Goal: Information Seeking & Learning: Learn about a topic

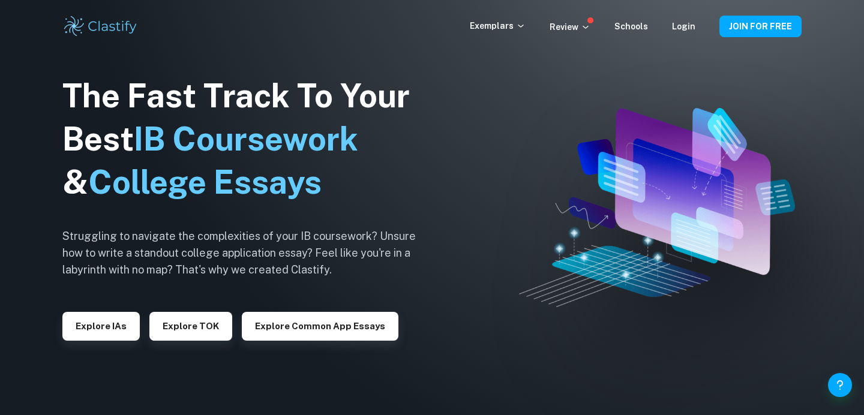
click at [306, 333] on button "Explore Common App essays" at bounding box center [320, 326] width 157 height 29
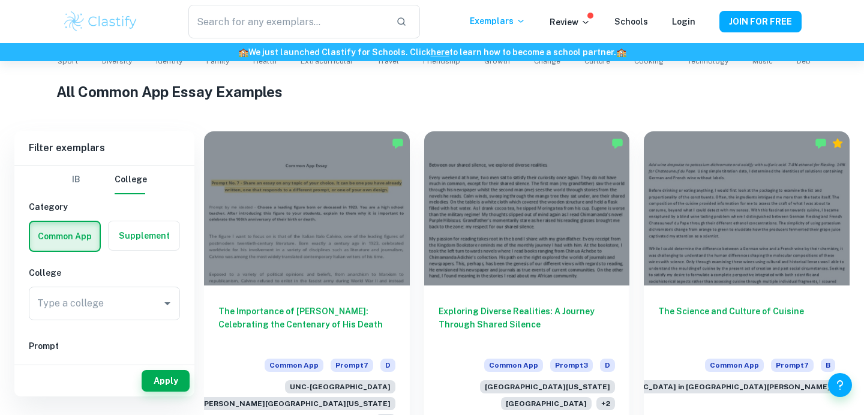
scroll to position [315, 0]
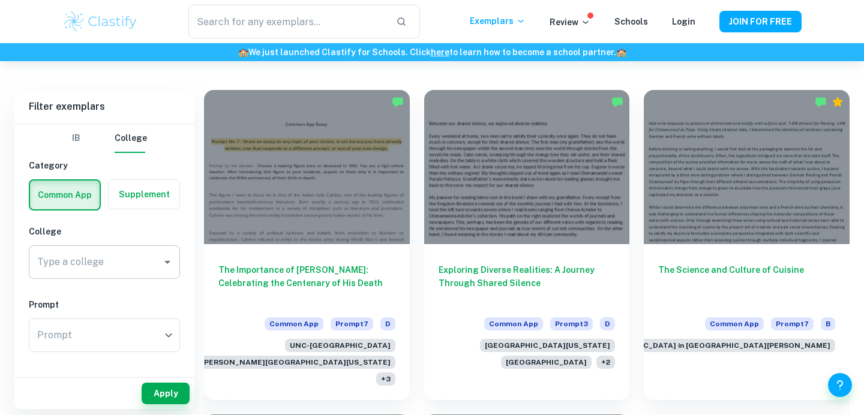
click at [134, 268] on input "Type a college" at bounding box center [95, 262] width 122 height 23
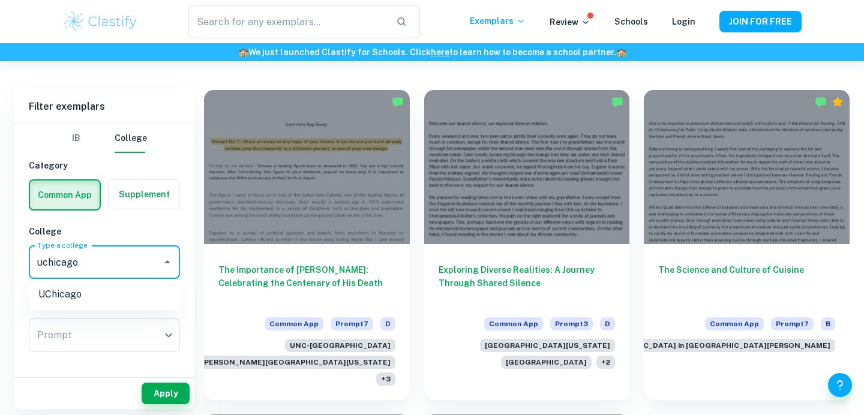
click at [113, 294] on li "UChicago" at bounding box center [104, 295] width 151 height 22
type input "UChicago"
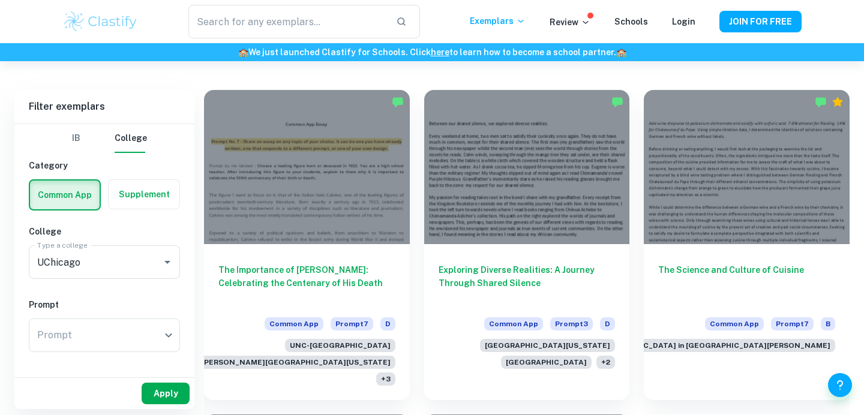
click at [169, 388] on button "Apply" at bounding box center [166, 394] width 48 height 22
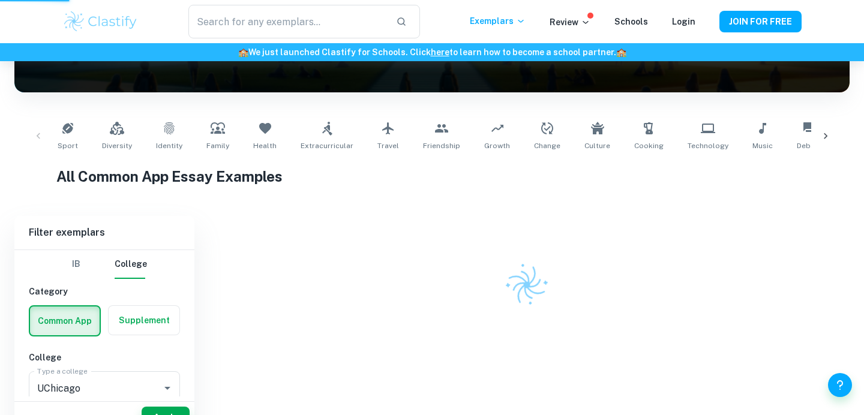
scroll to position [169, 0]
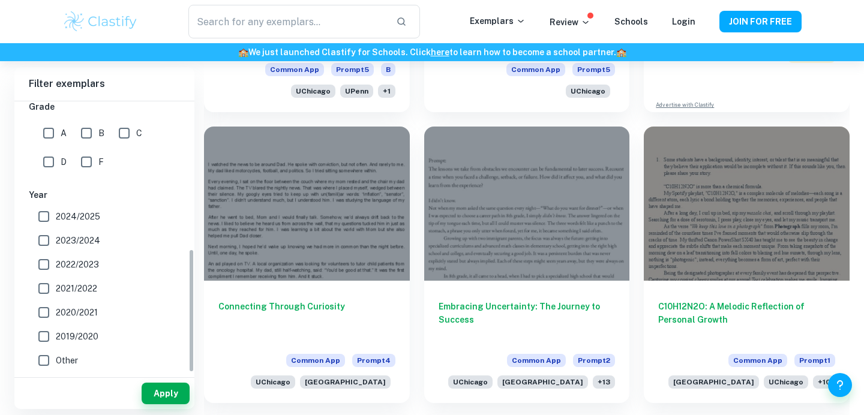
scroll to position [868, 0]
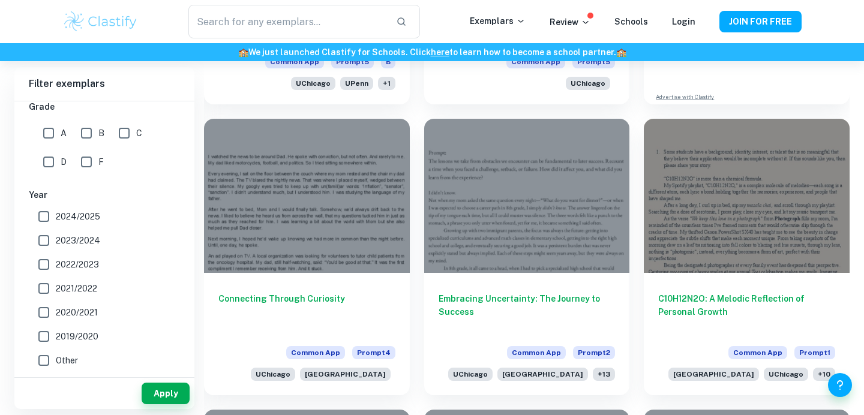
click at [46, 217] on input "2024/2025" at bounding box center [44, 217] width 24 height 24
checkbox input "true"
click at [177, 396] on button "Apply" at bounding box center [166, 394] width 48 height 22
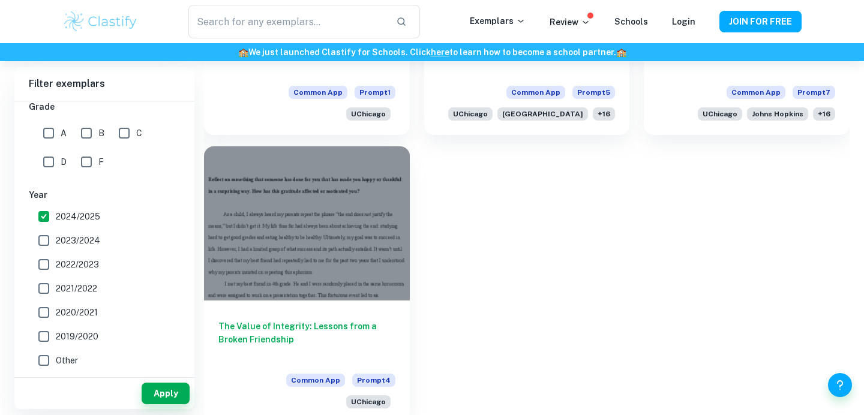
scroll to position [1139, 0]
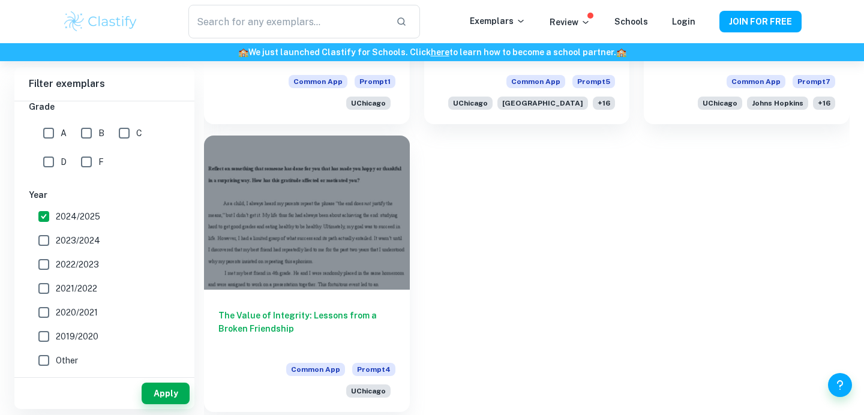
click at [372, 248] on div at bounding box center [307, 213] width 206 height 154
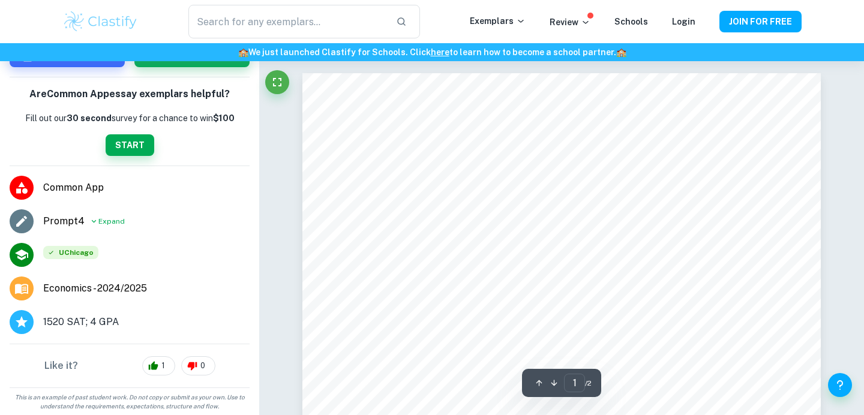
scroll to position [118, 0]
click at [93, 221] on icon at bounding box center [94, 221] width 5 height 3
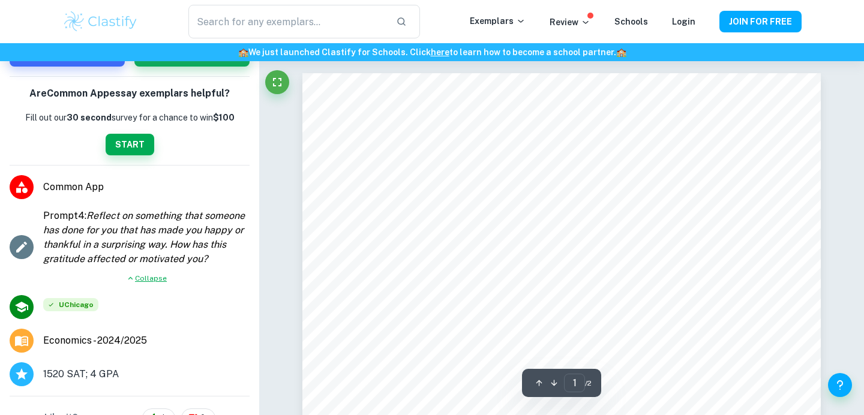
click at [145, 276] on span "Collapse" at bounding box center [151, 278] width 32 height 11
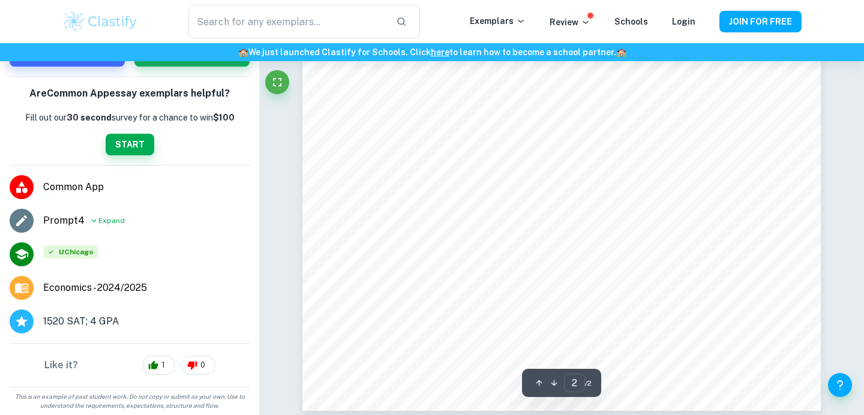
scroll to position [1101, 0]
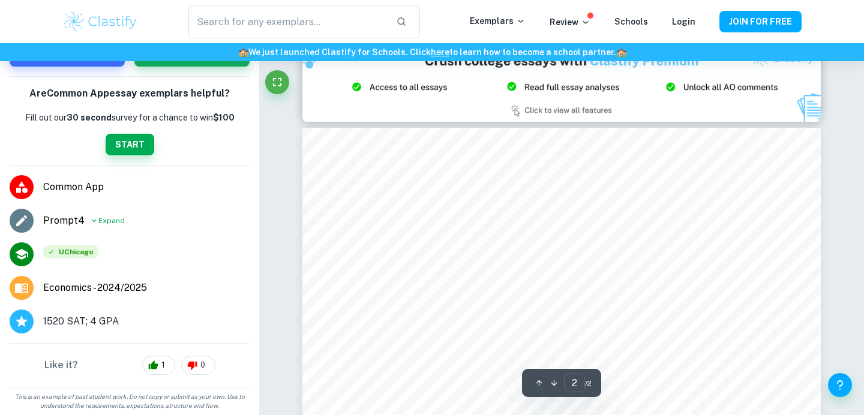
type input "1"
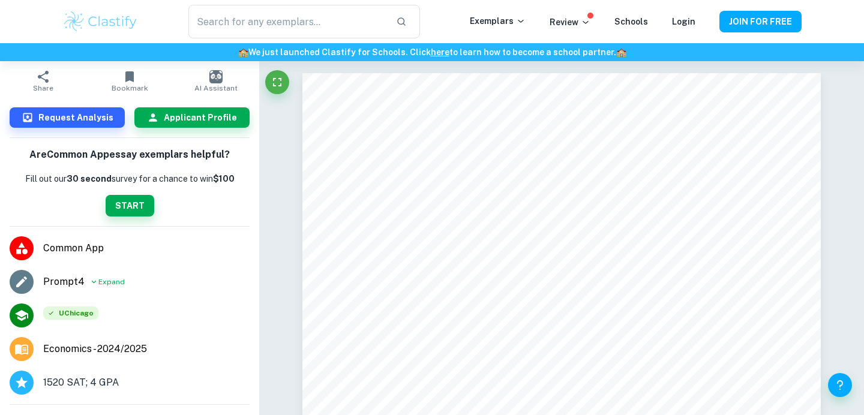
scroll to position [0, 0]
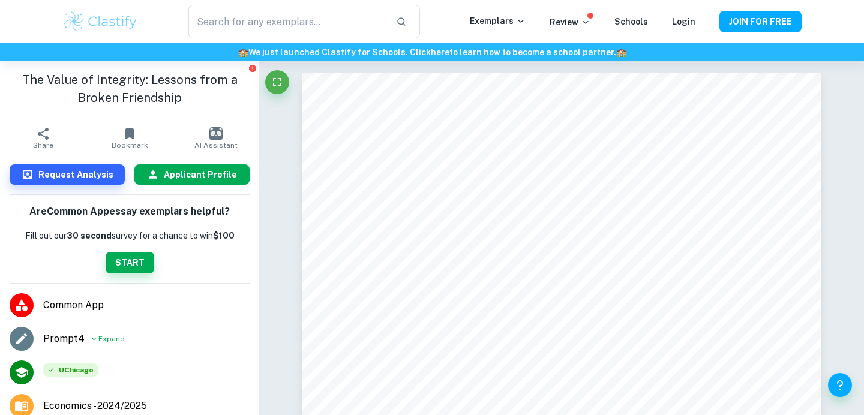
click at [187, 182] on button "Applicant Profile" at bounding box center [191, 174] width 115 height 20
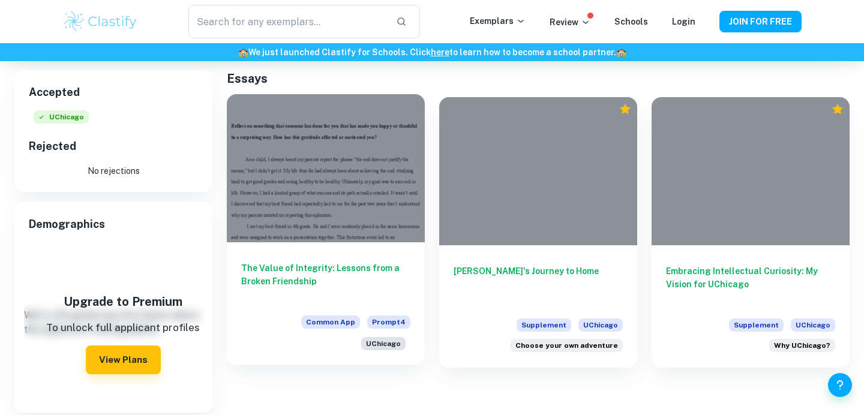
scroll to position [195, 0]
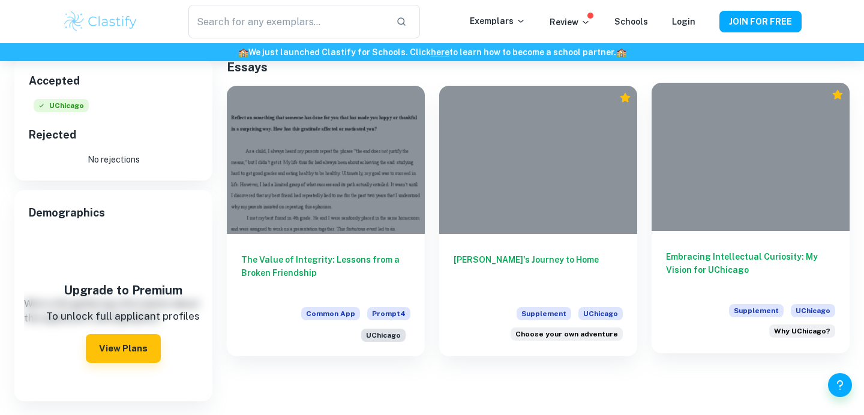
click at [723, 262] on h6 "Embracing Intellectual Curiosity: My Vision for UChicago" at bounding box center [750, 270] width 169 height 40
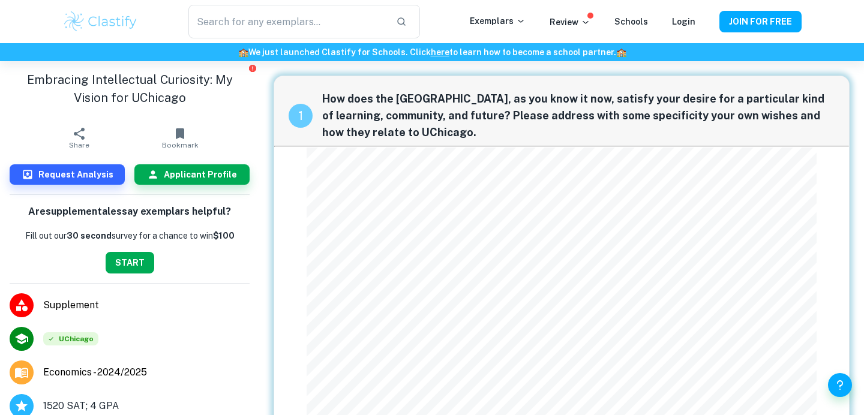
click at [134, 266] on button "START" at bounding box center [130, 263] width 49 height 22
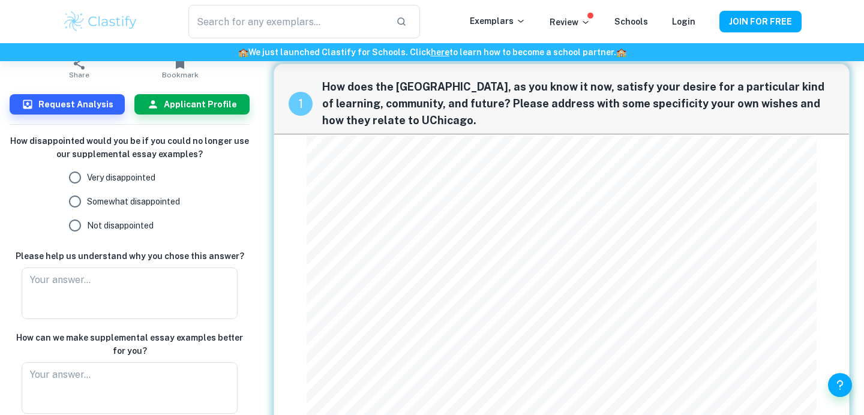
scroll to position [67, 0]
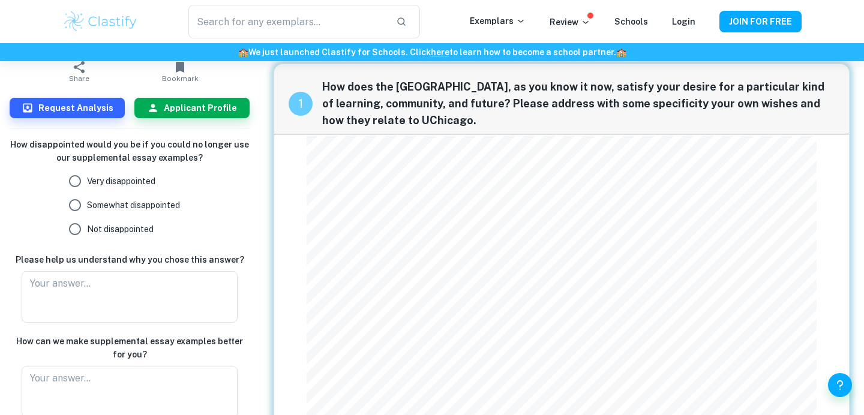
click at [69, 191] on input "Very disappointed" at bounding box center [75, 181] width 24 height 24
radio input "true"
click at [89, 288] on textarea at bounding box center [129, 297] width 199 height 41
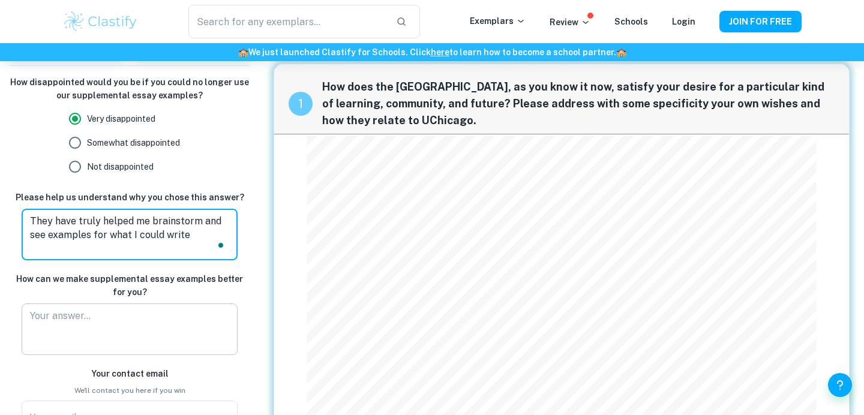
scroll to position [153, 0]
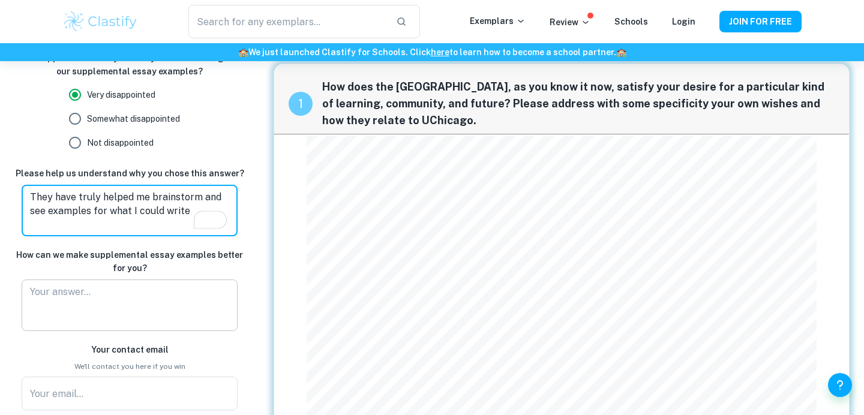
type textarea "They have truly helped me brainstorm and see examples for what I could write"
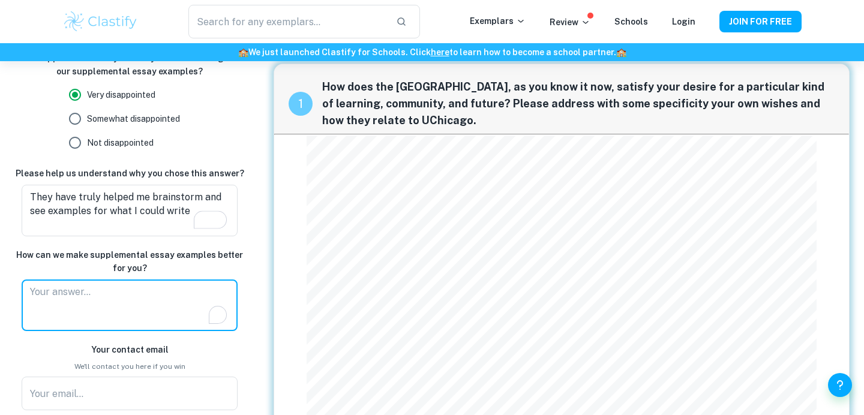
click at [71, 304] on textarea "To enrich screen reader interactions, please activate Accessibility in Grammarl…" at bounding box center [129, 305] width 199 height 41
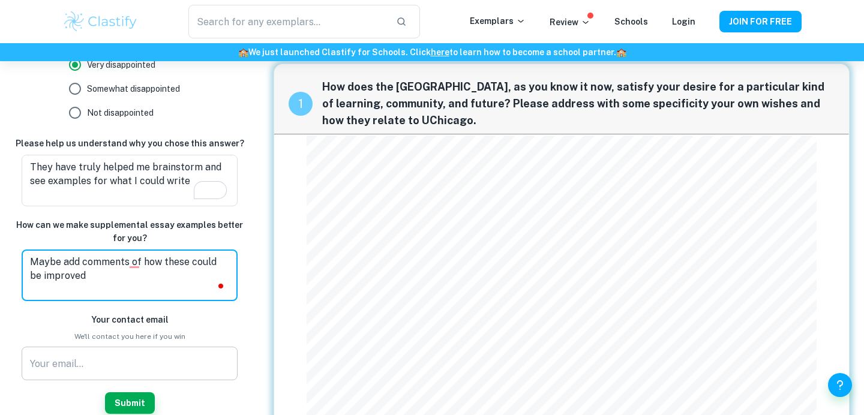
scroll to position [241, 0]
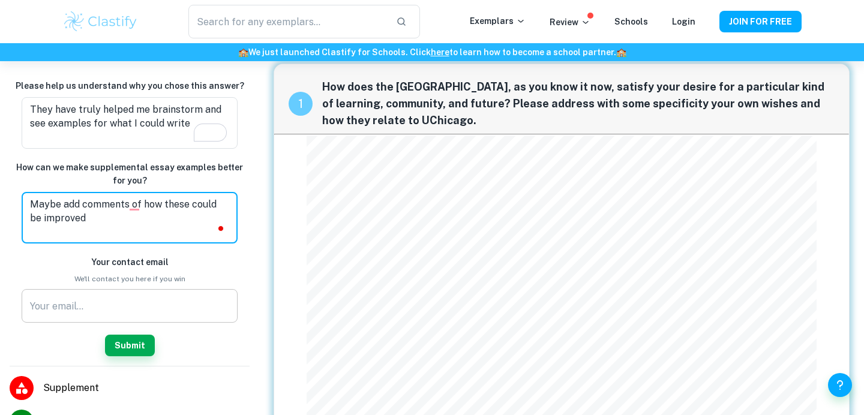
type textarea "Maybe add comments of how these could be improved"
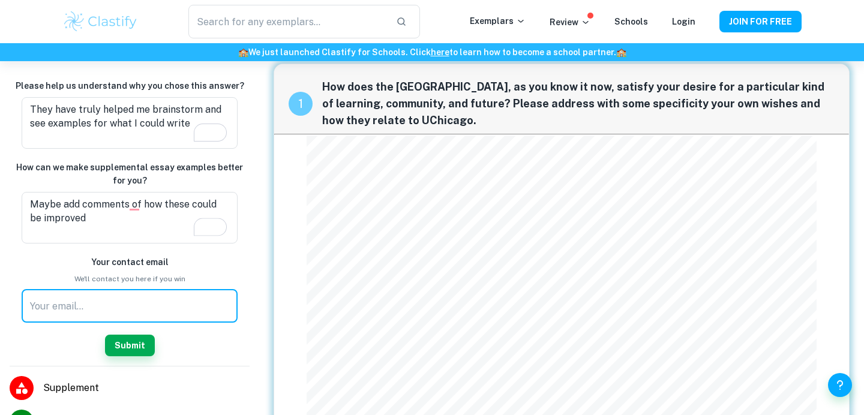
click at [70, 309] on input "text" at bounding box center [130, 306] width 216 height 34
type input "[PERSON_NAME][EMAIL_ADDRESS][PERSON_NAME][DOMAIN_NAME]"
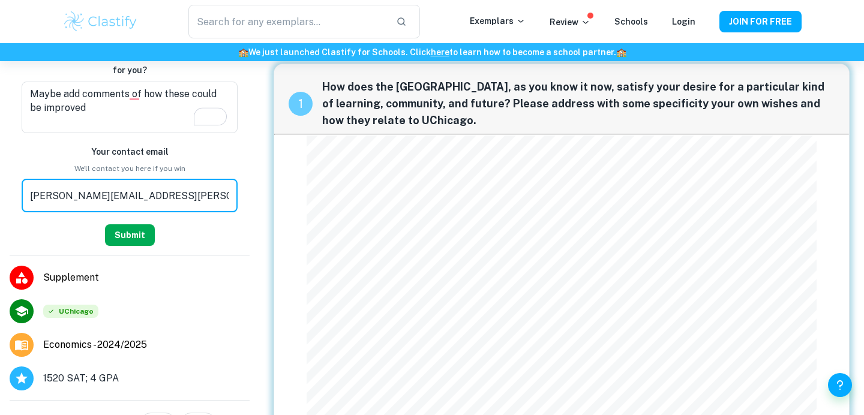
scroll to position [388, 0]
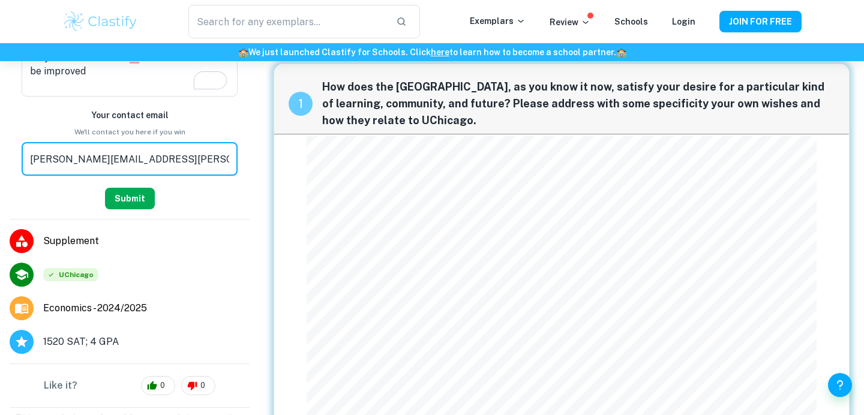
click at [130, 193] on button "Submit" at bounding box center [130, 199] width 50 height 22
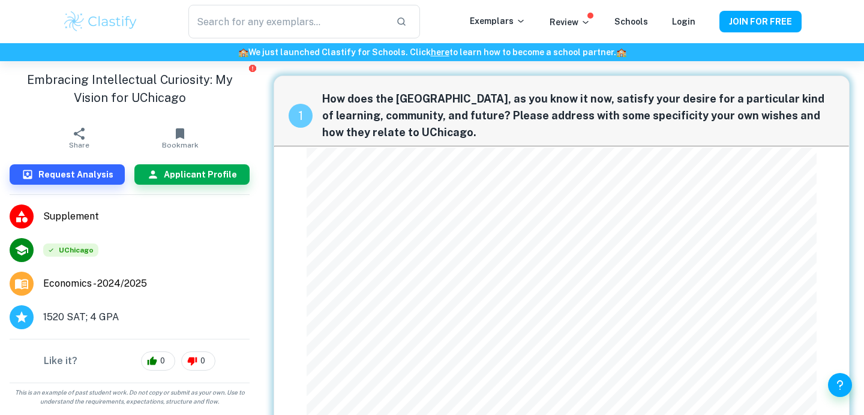
scroll to position [7, 0]
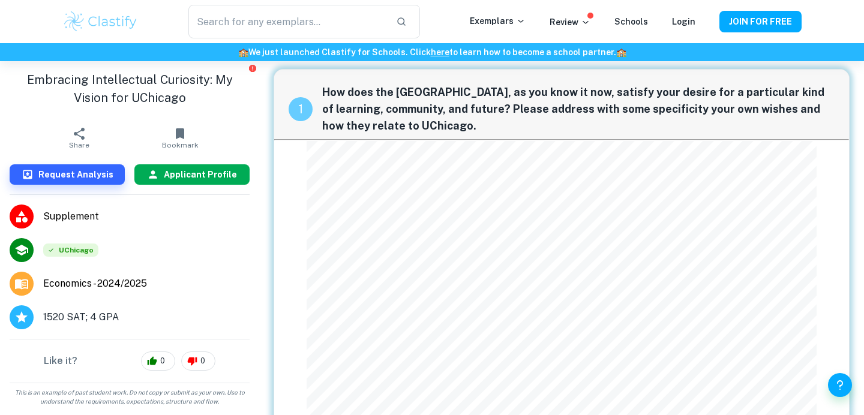
click at [212, 166] on button "Applicant Profile" at bounding box center [191, 174] width 115 height 20
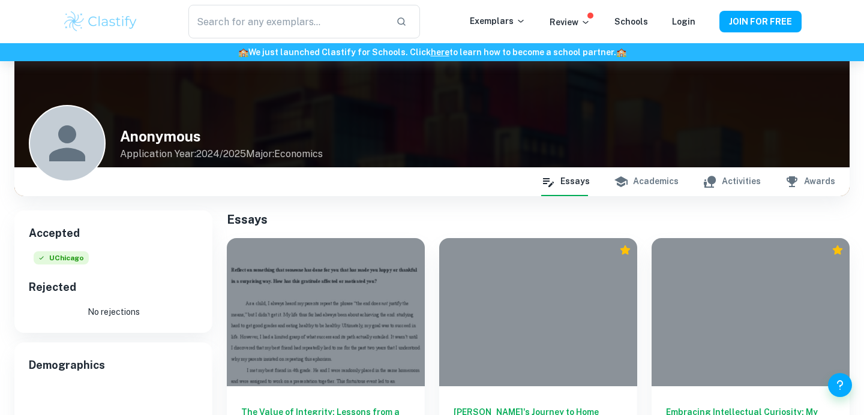
scroll to position [195, 0]
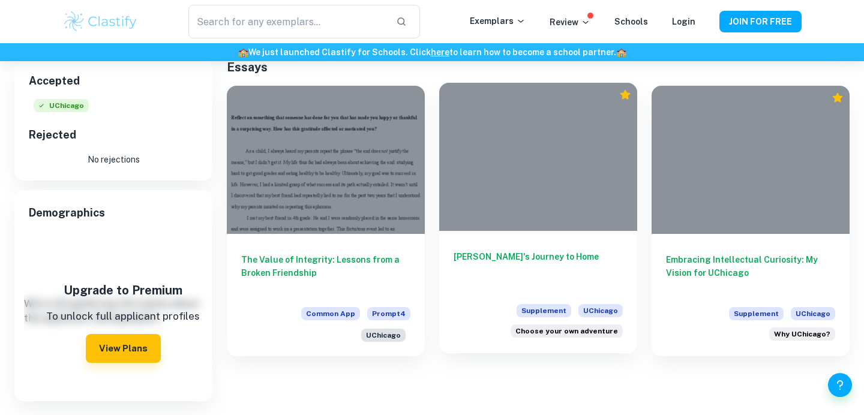
click at [486, 238] on div "[PERSON_NAME]'s Journey to Home Supplement UChicago Choose your own adventure" at bounding box center [538, 291] width 198 height 121
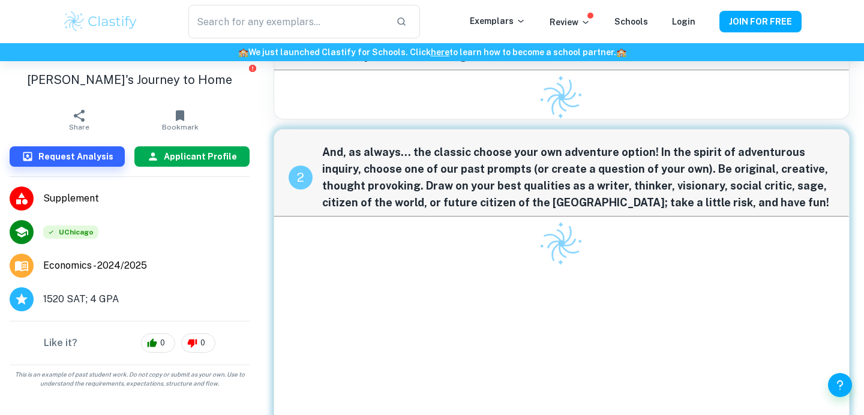
scroll to position [103, 0]
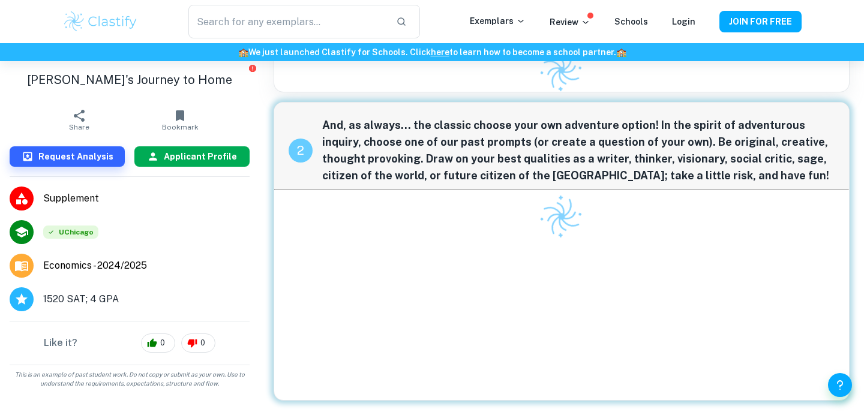
click at [199, 156] on h6 "Applicant Profile" at bounding box center [200, 156] width 73 height 13
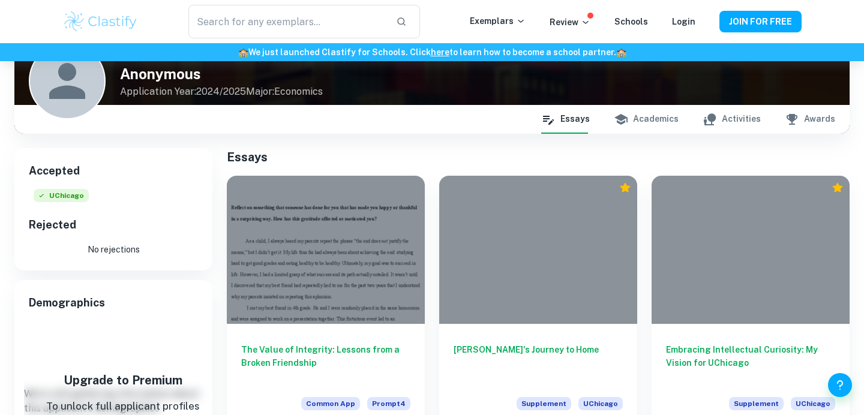
scroll to position [107, 0]
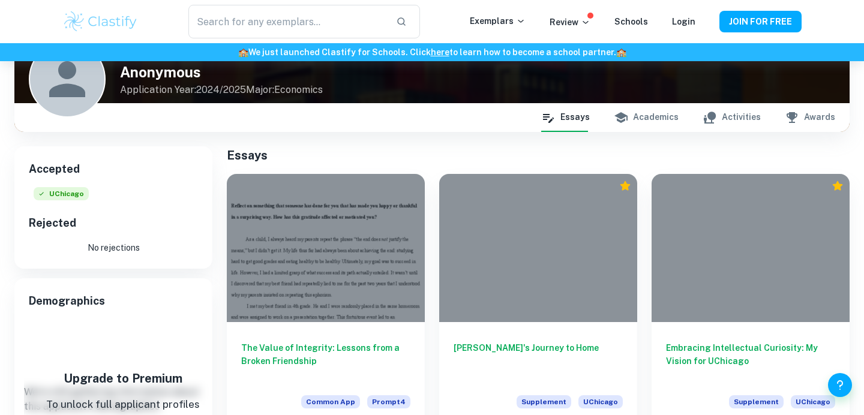
click at [678, 115] on button "Academics" at bounding box center [646, 117] width 65 height 29
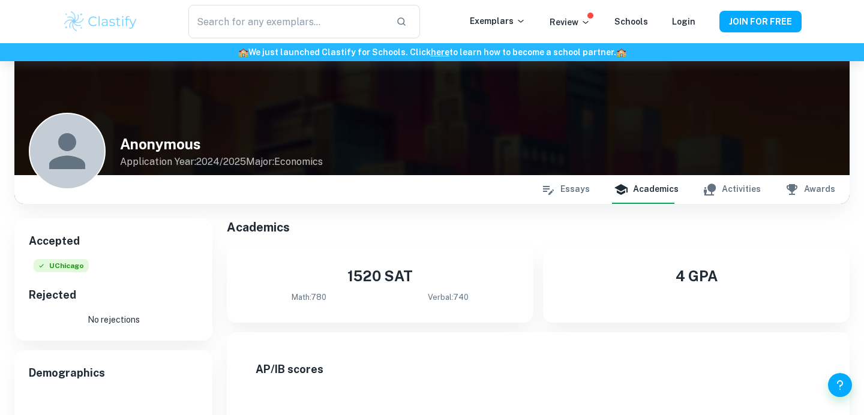
scroll to position [0, 0]
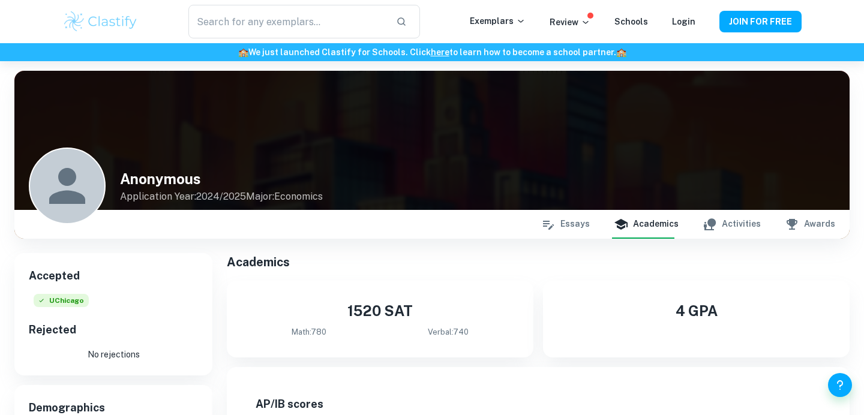
click at [729, 224] on button "Activities" at bounding box center [732, 224] width 58 height 29
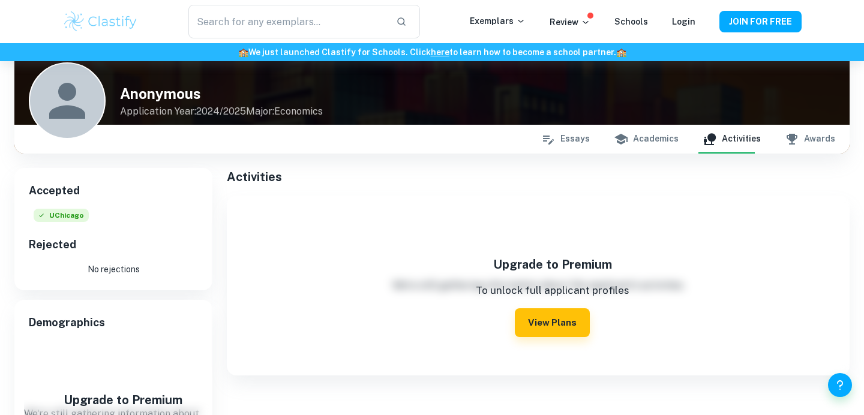
scroll to position [96, 0]
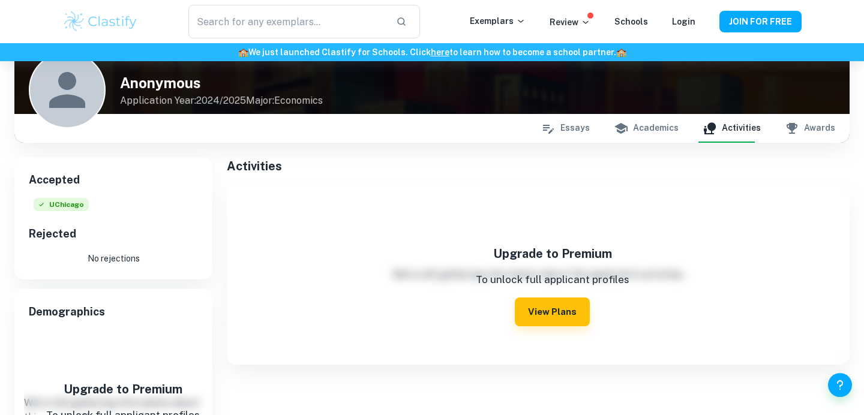
click at [814, 125] on button "Awards" at bounding box center [810, 128] width 50 height 29
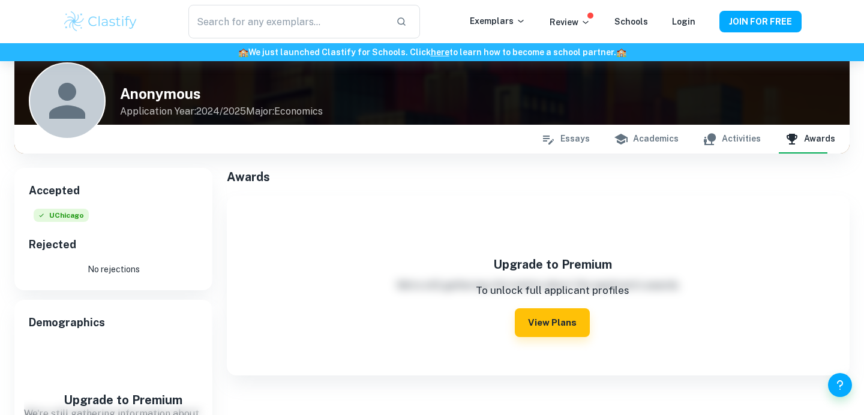
click at [588, 140] on button "Essays" at bounding box center [565, 139] width 49 height 29
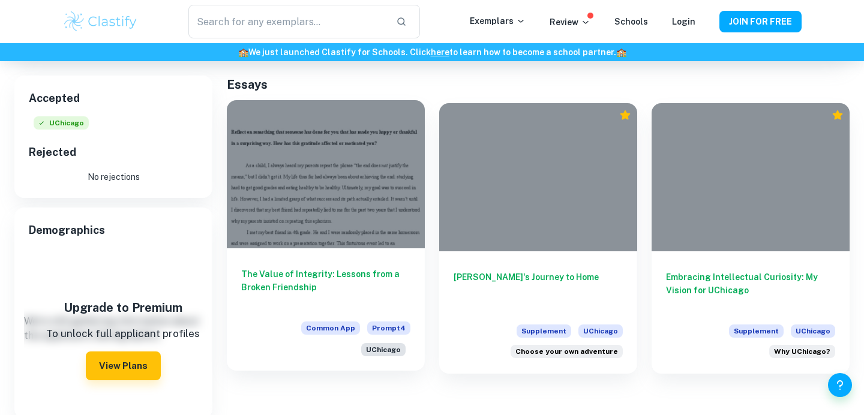
scroll to position [195, 0]
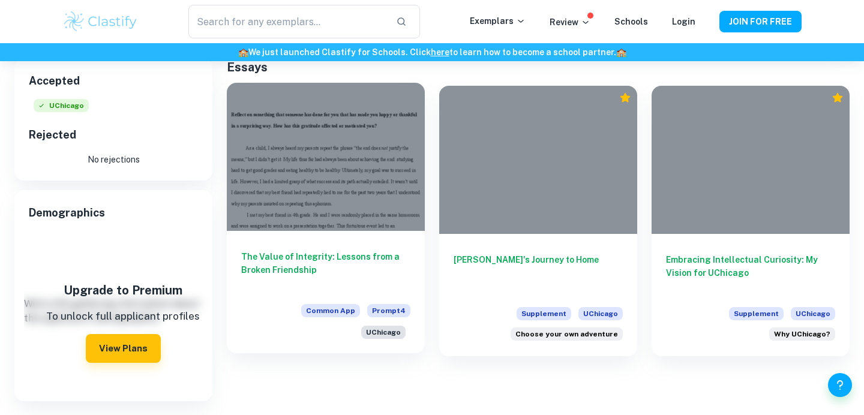
click at [389, 207] on div at bounding box center [326, 157] width 198 height 148
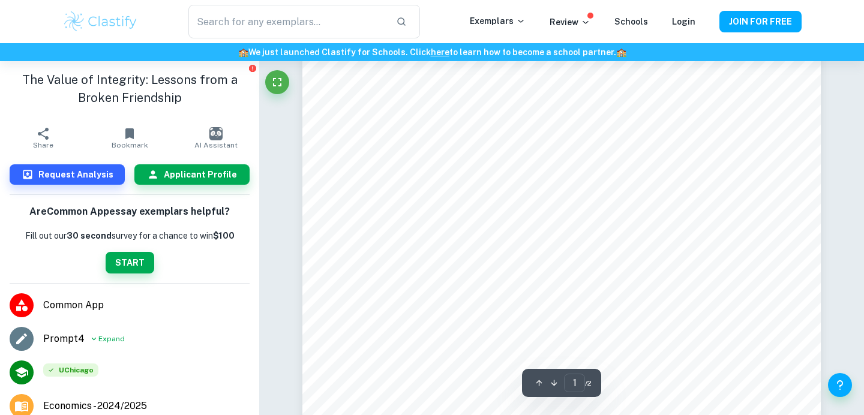
scroll to position [138, 0]
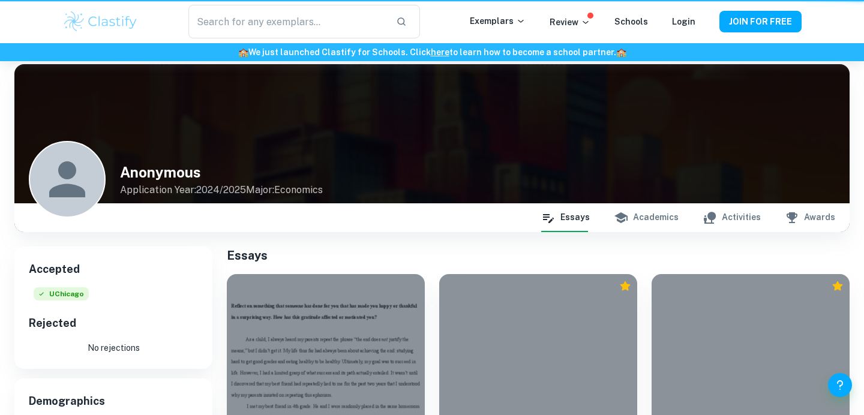
scroll to position [195, 0]
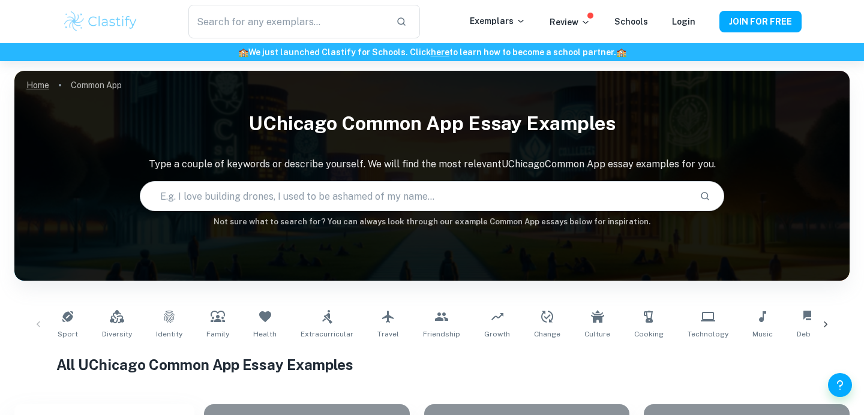
click at [45, 85] on link "Home" at bounding box center [37, 85] width 23 height 17
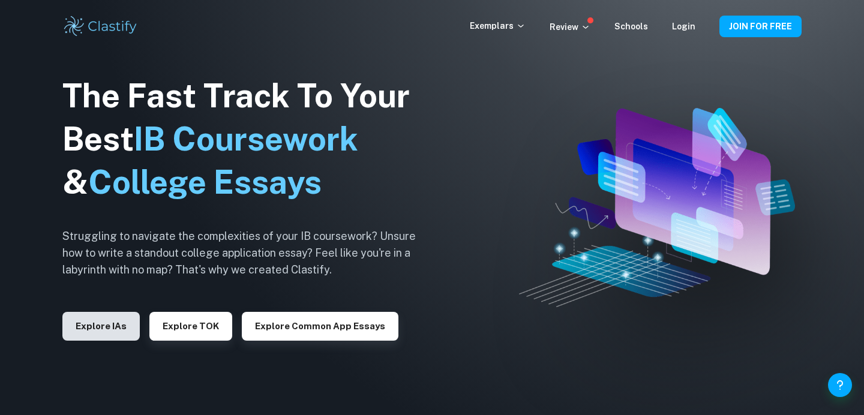
click at [103, 320] on button "Explore IAs" at bounding box center [100, 326] width 77 height 29
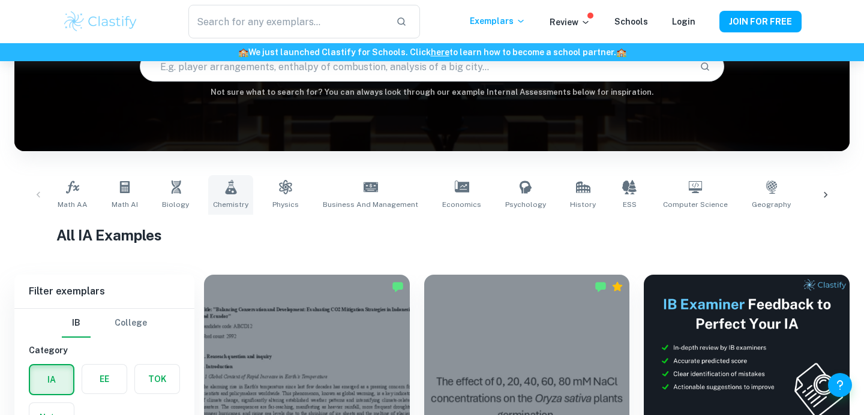
scroll to position [104, 0]
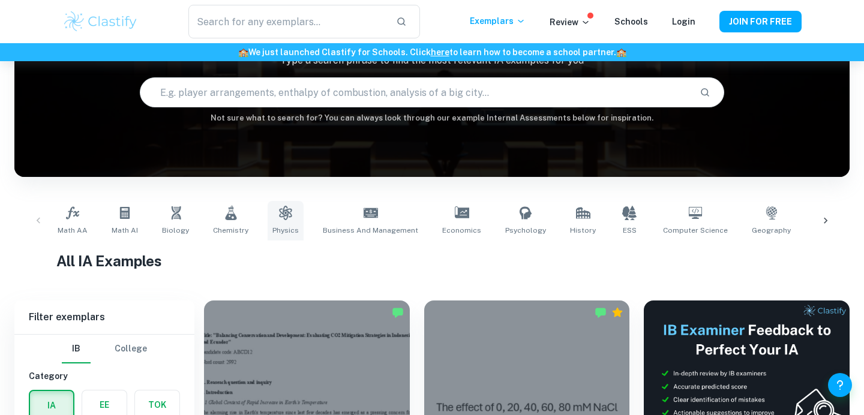
click at [281, 221] on link "Physics" at bounding box center [286, 221] width 36 height 40
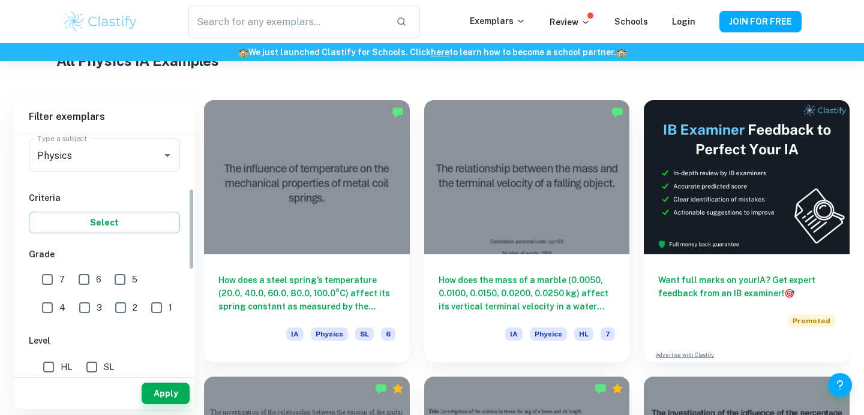
scroll to position [166, 0]
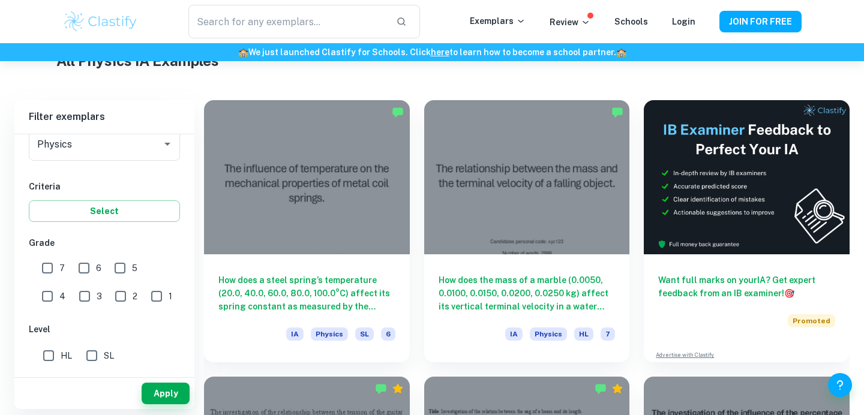
click at [49, 273] on input "7" at bounding box center [47, 268] width 24 height 24
checkbox input "true"
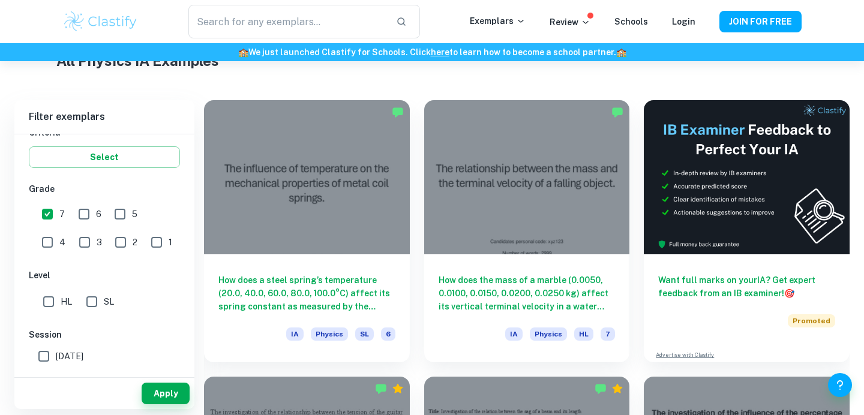
click at [51, 309] on input "HL" at bounding box center [49, 302] width 24 height 24
checkbox input "true"
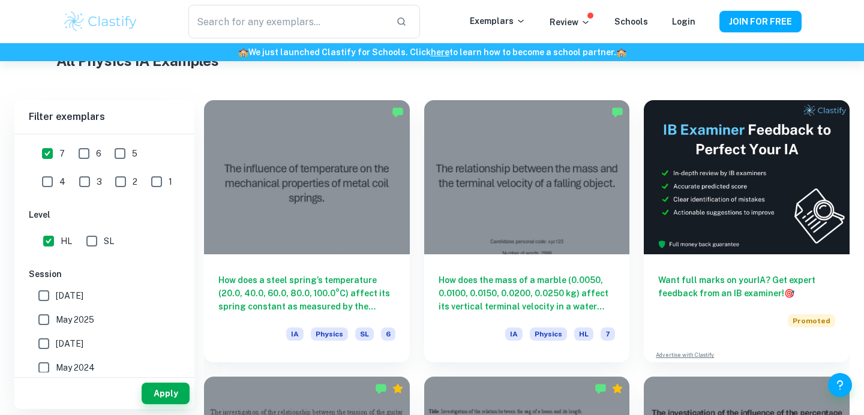
click at [48, 324] on input "May 2025" at bounding box center [44, 320] width 24 height 24
checkbox input "true"
click at [161, 386] on button "Apply" at bounding box center [166, 394] width 48 height 22
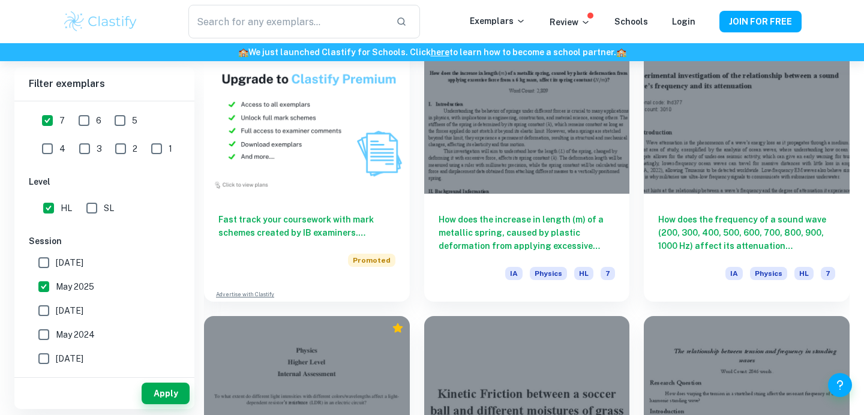
scroll to position [926, 0]
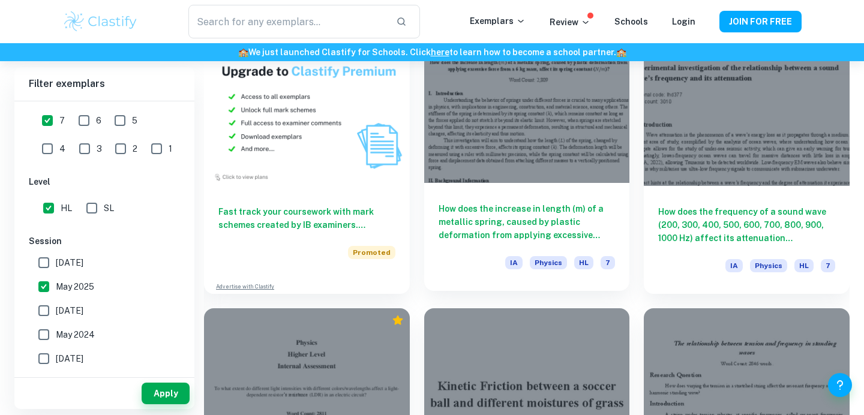
click at [466, 237] on h6 "How does the increase in length (m) of a metallic spring, caused by plastic def…" at bounding box center [527, 222] width 177 height 40
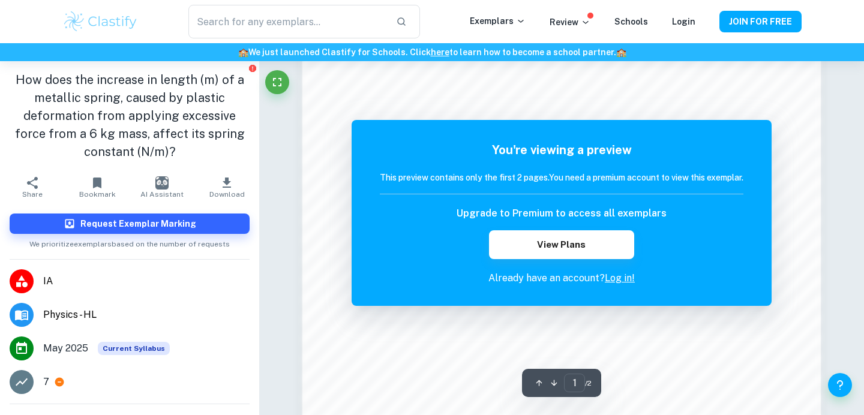
scroll to position [61, 0]
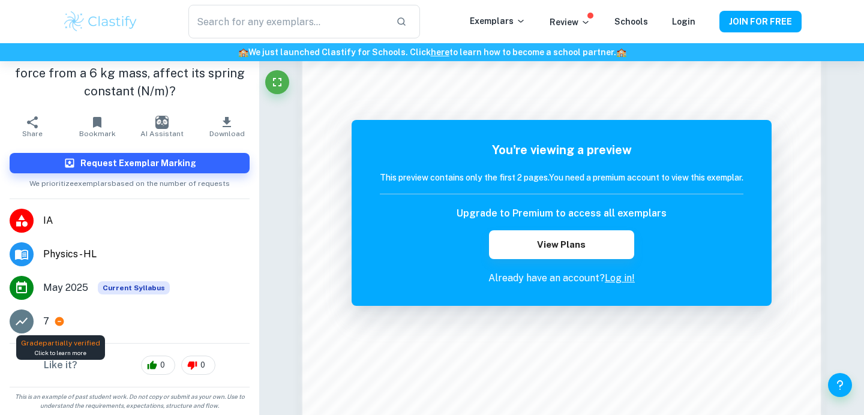
click at [58, 323] on icon at bounding box center [59, 322] width 9 height 9
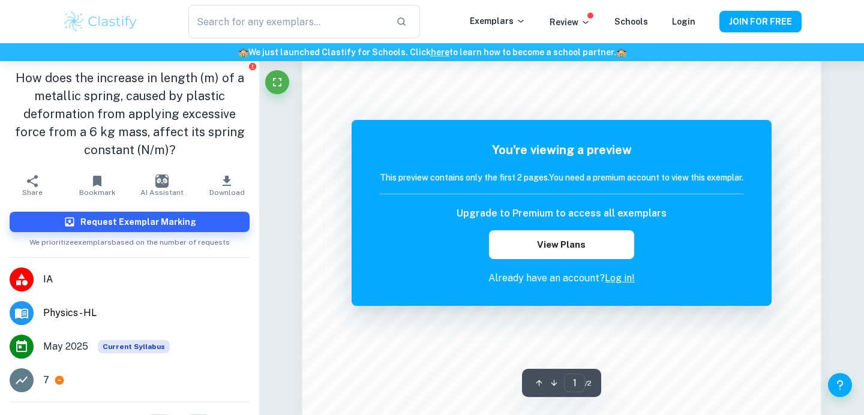
scroll to position [0, 0]
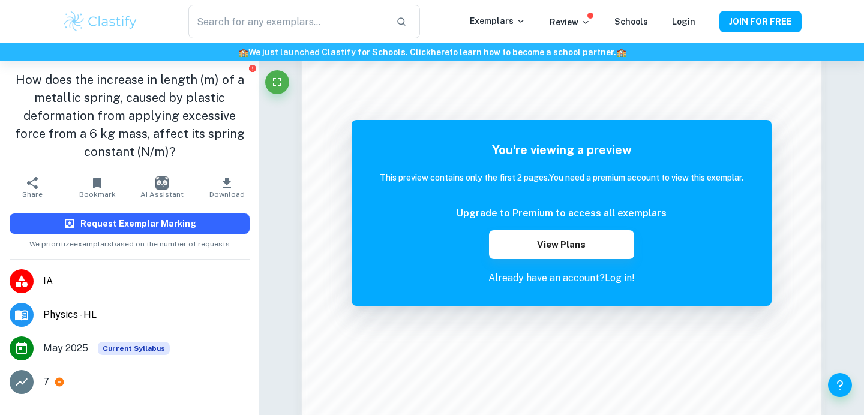
click at [157, 224] on h6 "Request Exemplar Marking" at bounding box center [138, 223] width 116 height 13
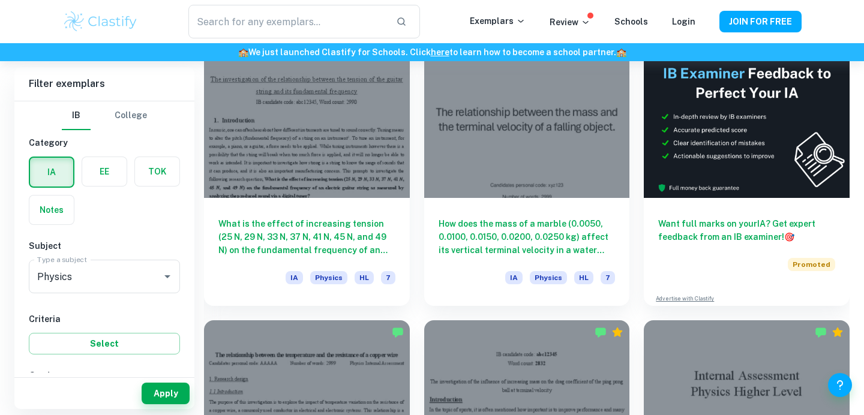
scroll to position [367, 0]
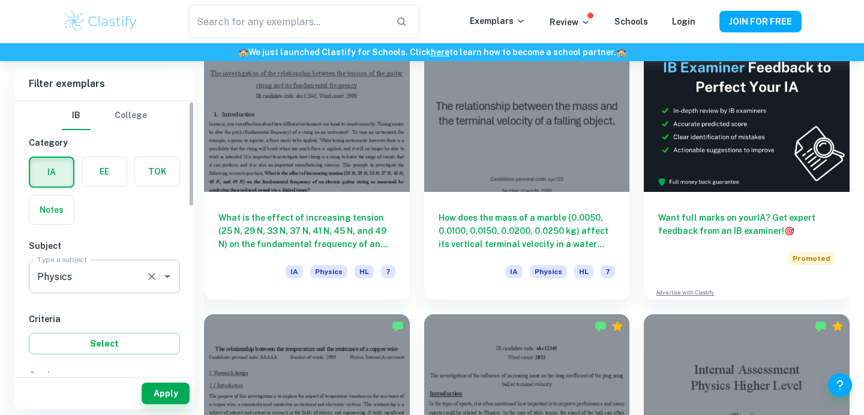
click at [161, 281] on icon "Open" at bounding box center [167, 277] width 14 height 14
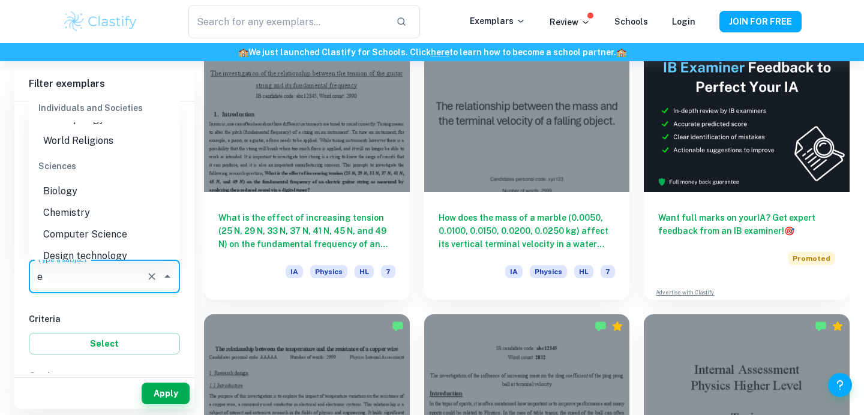
scroll to position [0, 0]
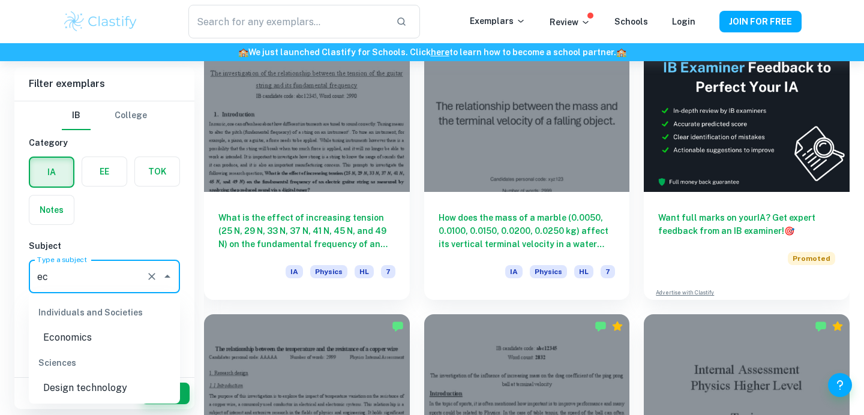
click at [83, 333] on li "Economics" at bounding box center [104, 338] width 151 height 22
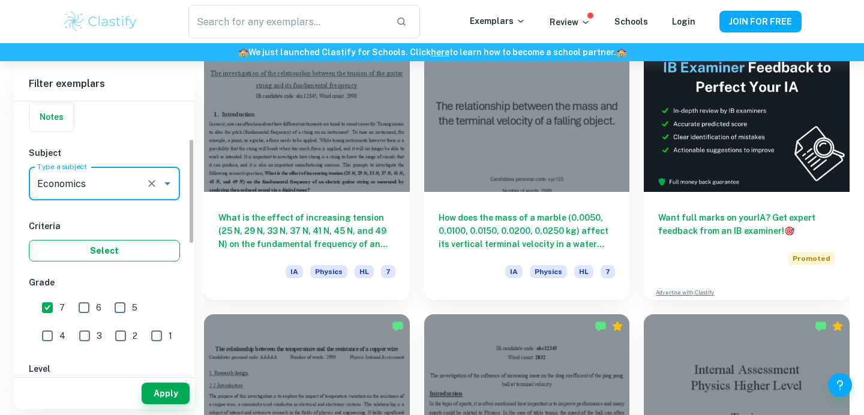
scroll to position [95, 0]
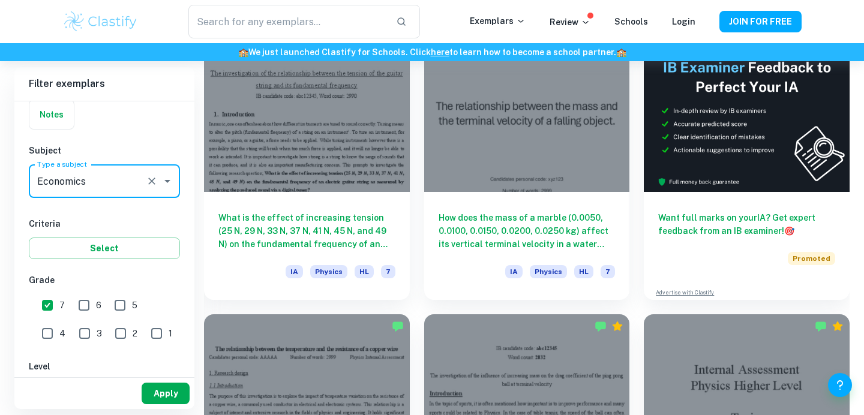
type input "Economics"
click at [166, 387] on button "Apply" at bounding box center [166, 394] width 48 height 22
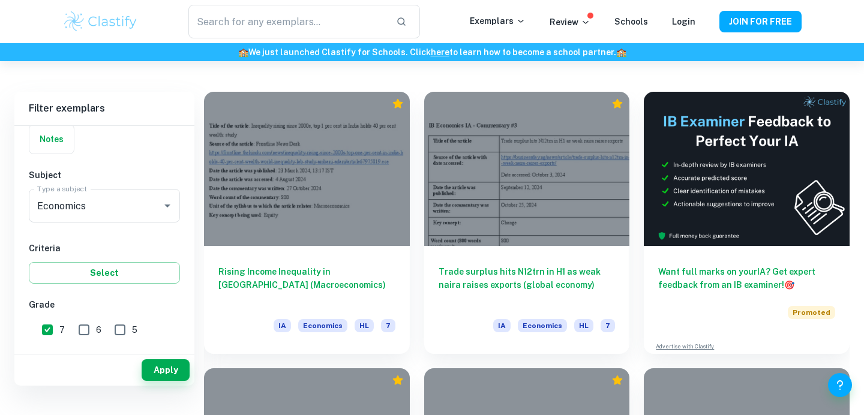
scroll to position [388, 0]
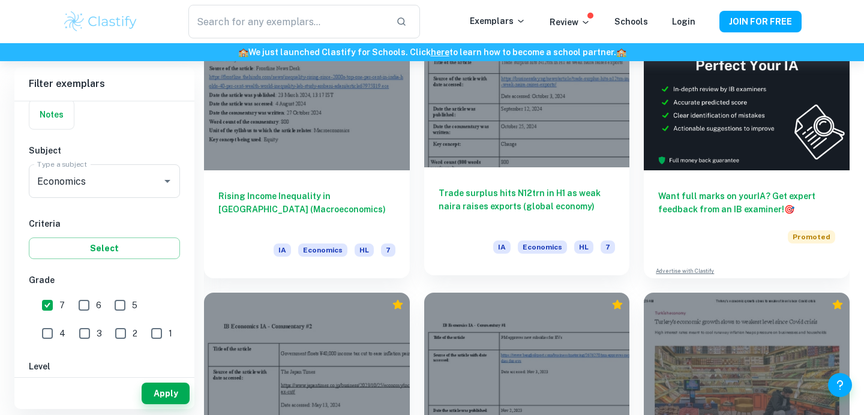
click at [484, 172] on div "Trade surplus hits N12trn in H1 as weak naira raises exports (global economy) I…" at bounding box center [527, 221] width 206 height 108
